Goal: Task Accomplishment & Management: Use online tool/utility

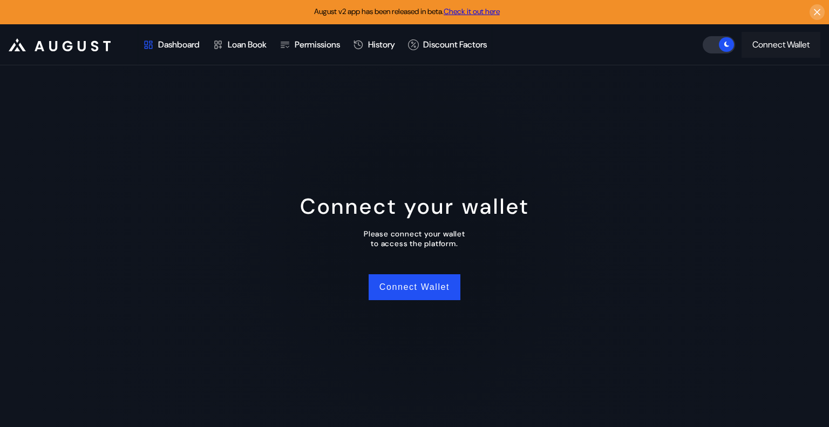
click at [799, 51] on button "Connect Wallet" at bounding box center [780, 45] width 79 height 26
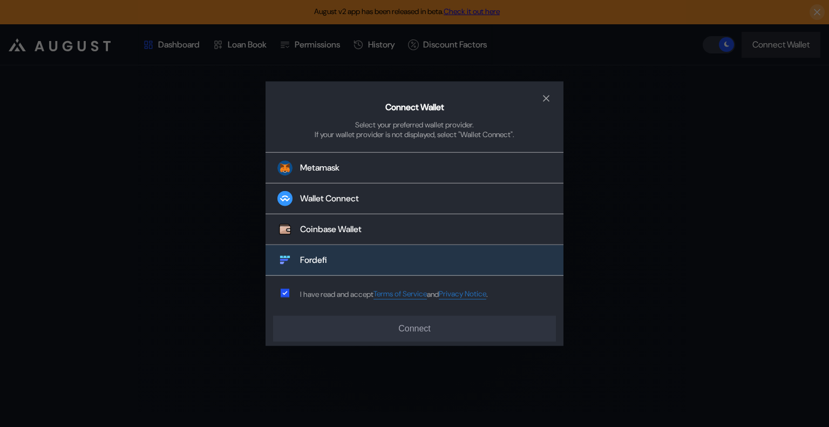
click at [329, 263] on button "Fordefi" at bounding box center [414, 260] width 298 height 31
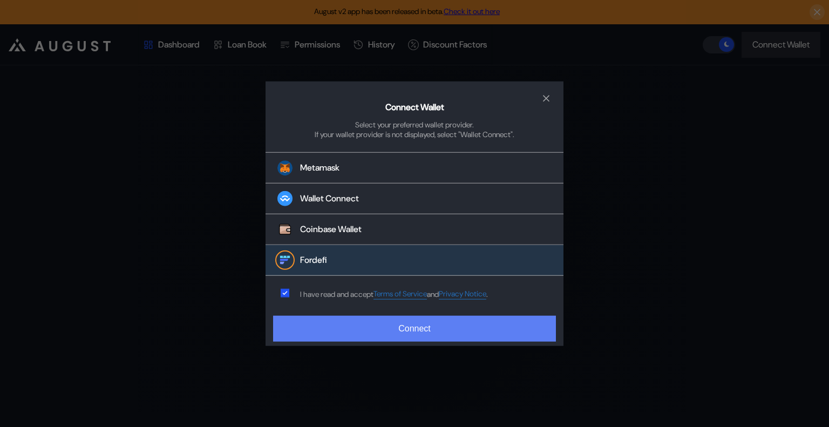
click at [408, 325] on button "Connect" at bounding box center [414, 329] width 283 height 26
